Goal: Navigation & Orientation: Find specific page/section

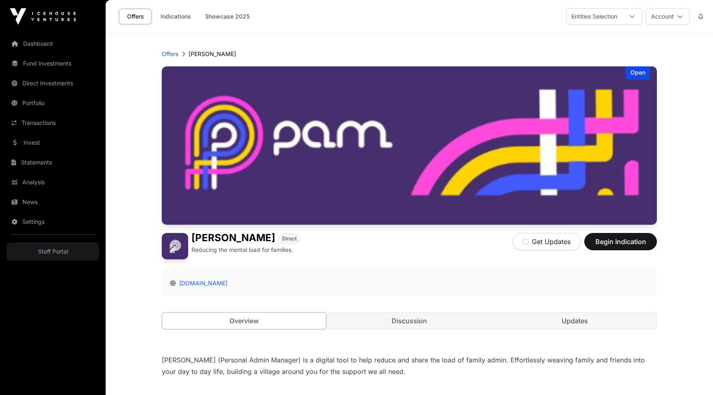
click at [169, 51] on p "Offers" at bounding box center [170, 54] width 17 height 8
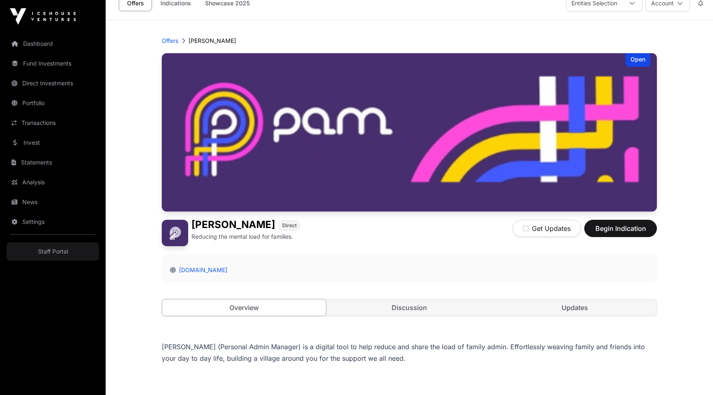
scroll to position [240, 0]
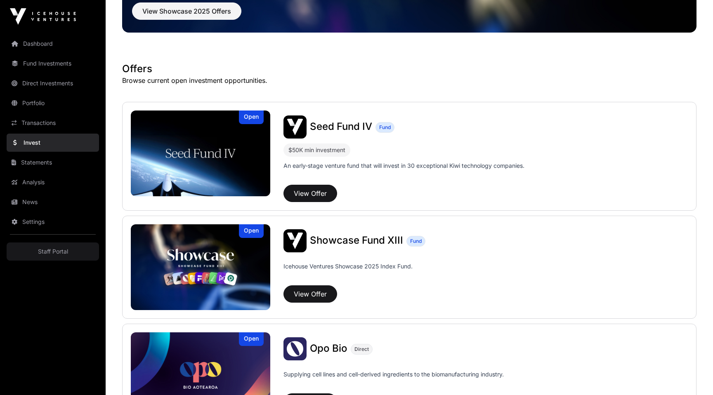
scroll to position [325, 0]
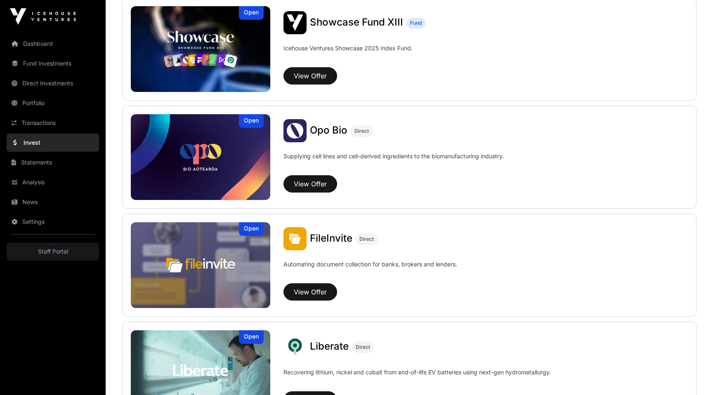
click at [199, 149] on img at bounding box center [200, 157] width 139 height 86
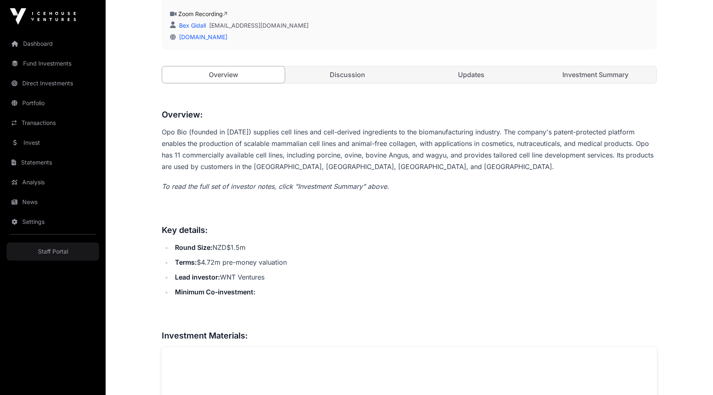
scroll to position [278, 0]
